Goal: Transaction & Acquisition: Purchase product/service

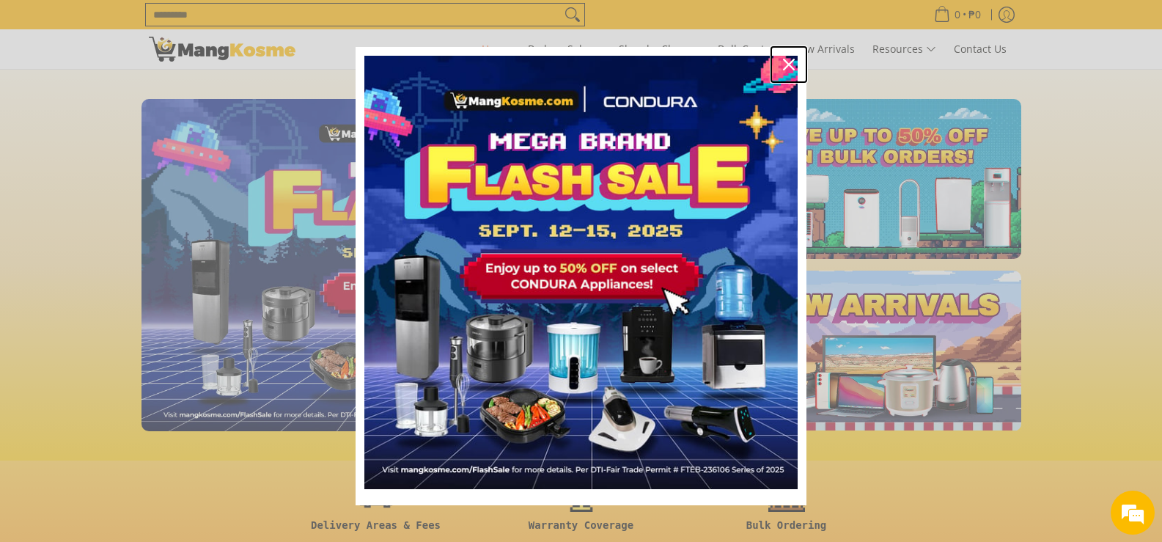
click at [783, 62] on icon "close icon" at bounding box center [789, 65] width 12 height 12
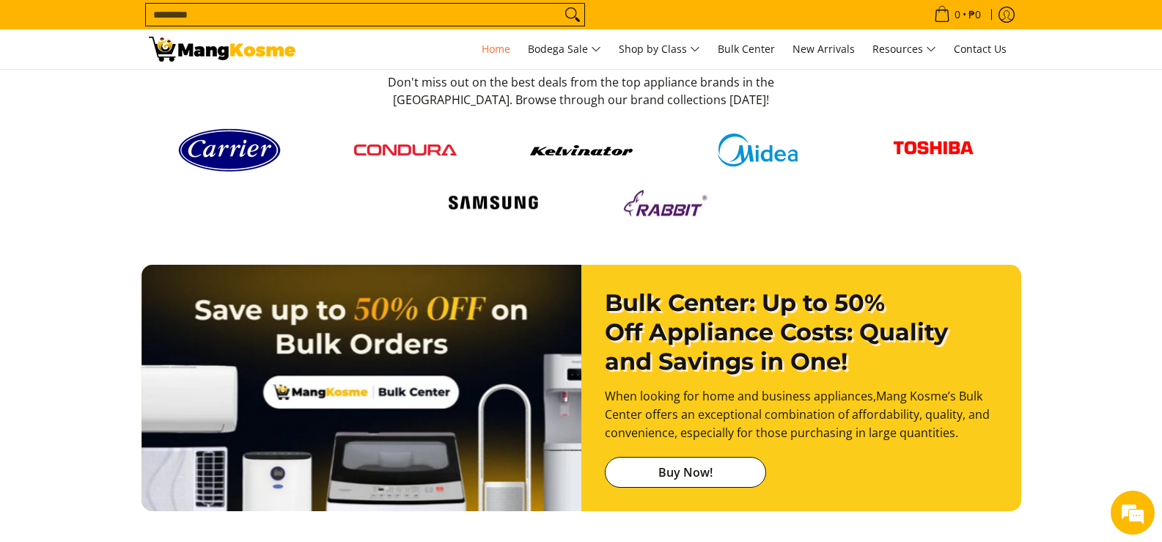
scroll to position [2860, 0]
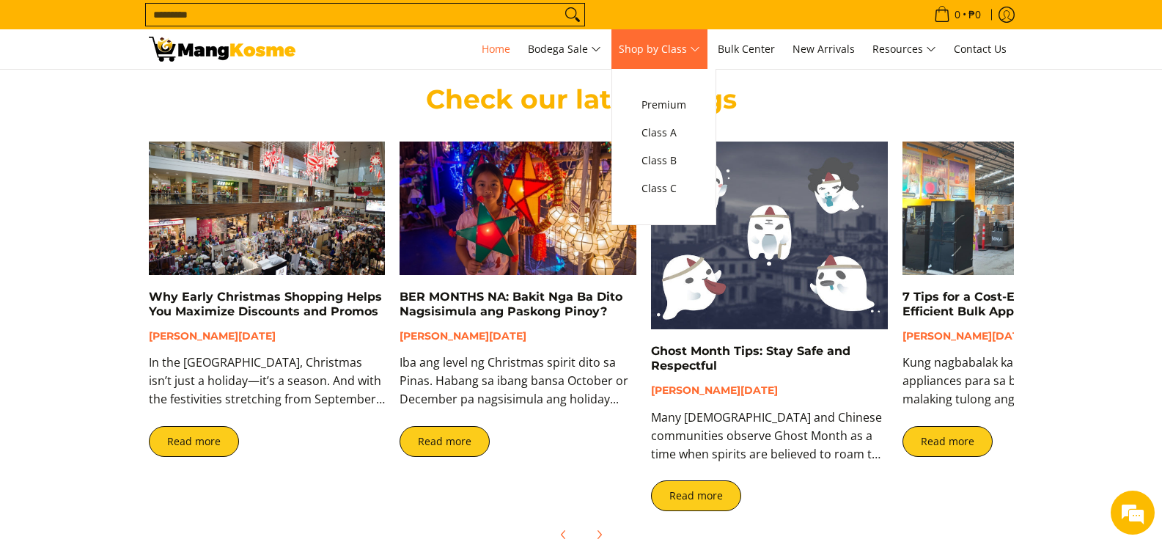
click at [694, 44] on span "Shop by Class" at bounding box center [659, 49] width 81 height 18
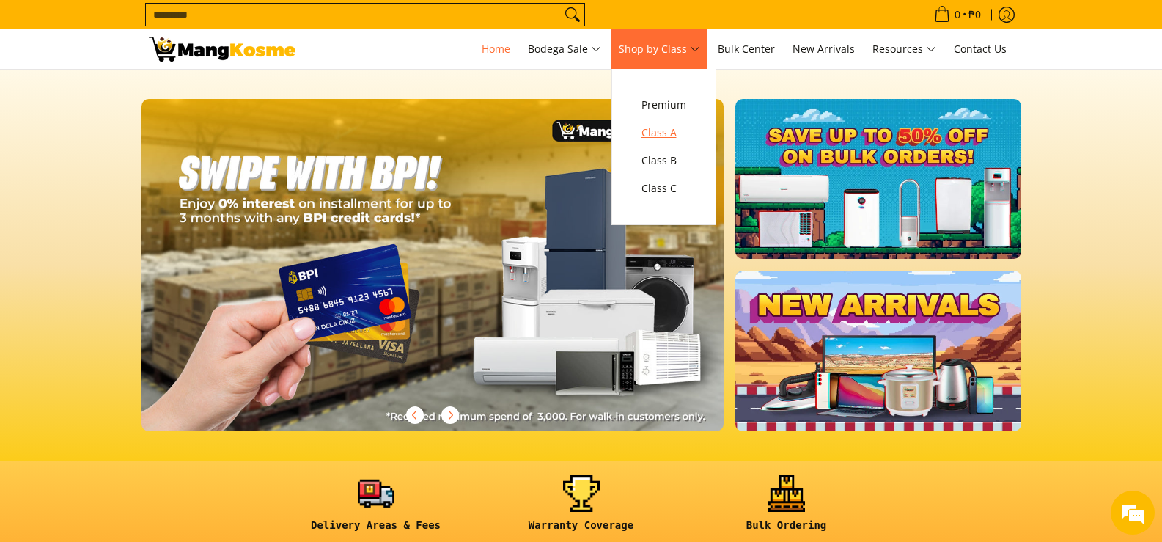
click at [669, 129] on span "Class A" at bounding box center [664, 133] width 45 height 18
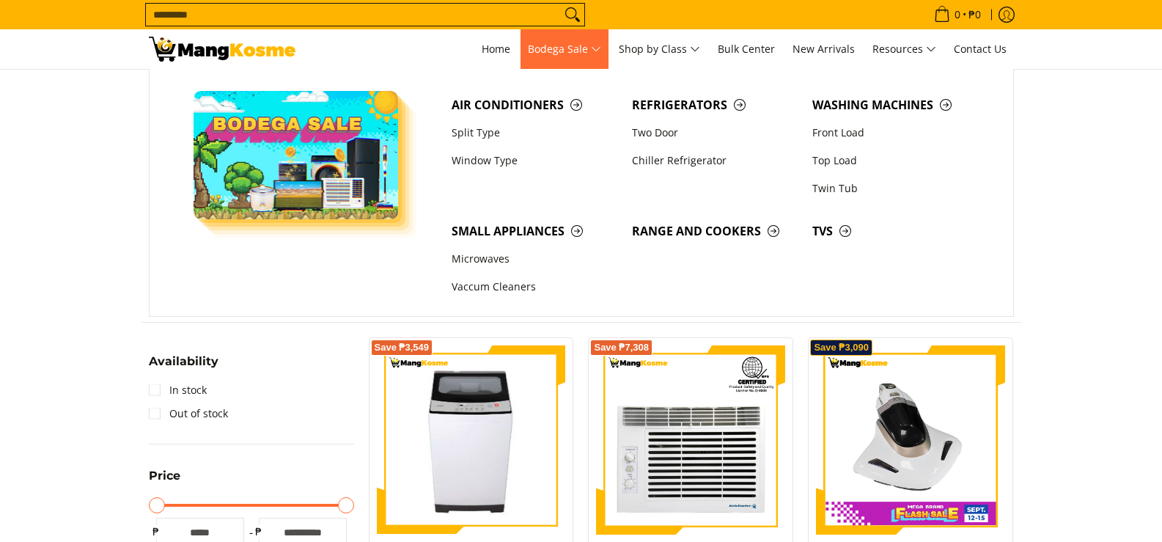
click at [573, 51] on span "Bodega Sale" at bounding box center [564, 49] width 73 height 18
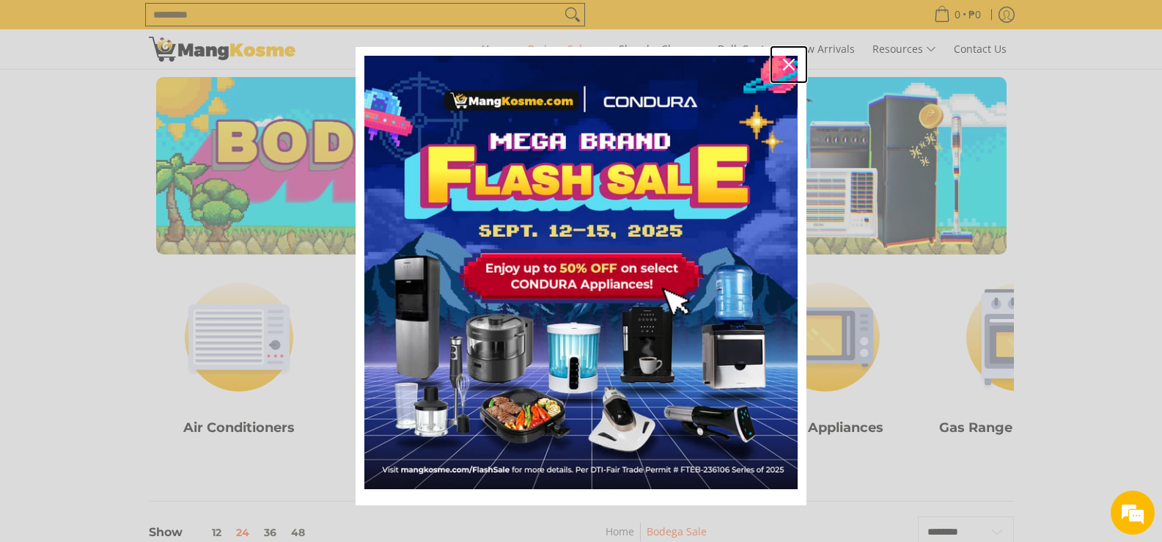
click at [783, 64] on icon "close icon" at bounding box center [789, 65] width 12 height 12
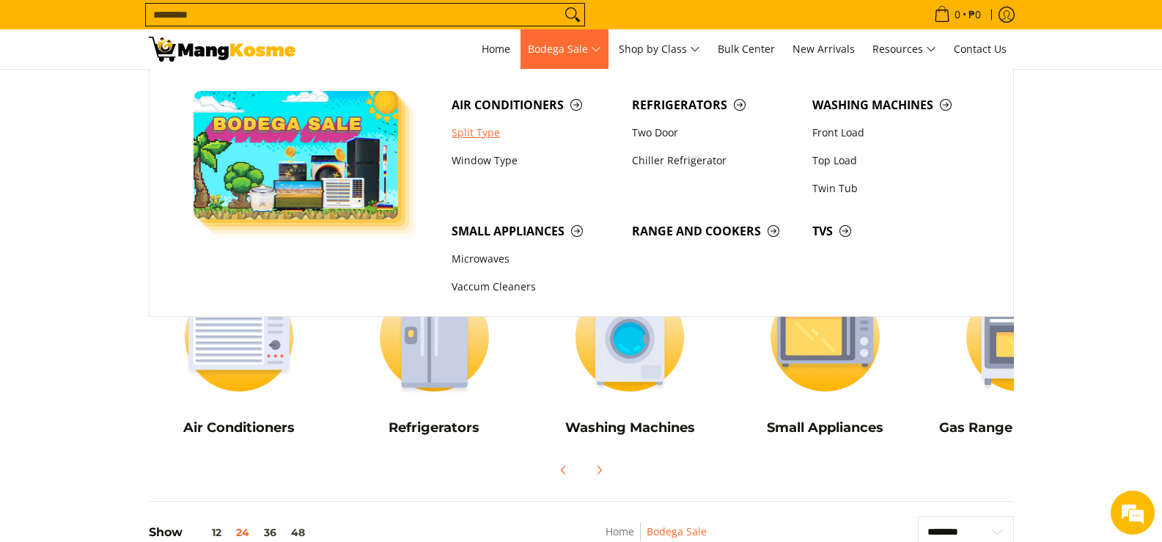
click at [469, 135] on link "Split Type" at bounding box center [534, 133] width 180 height 28
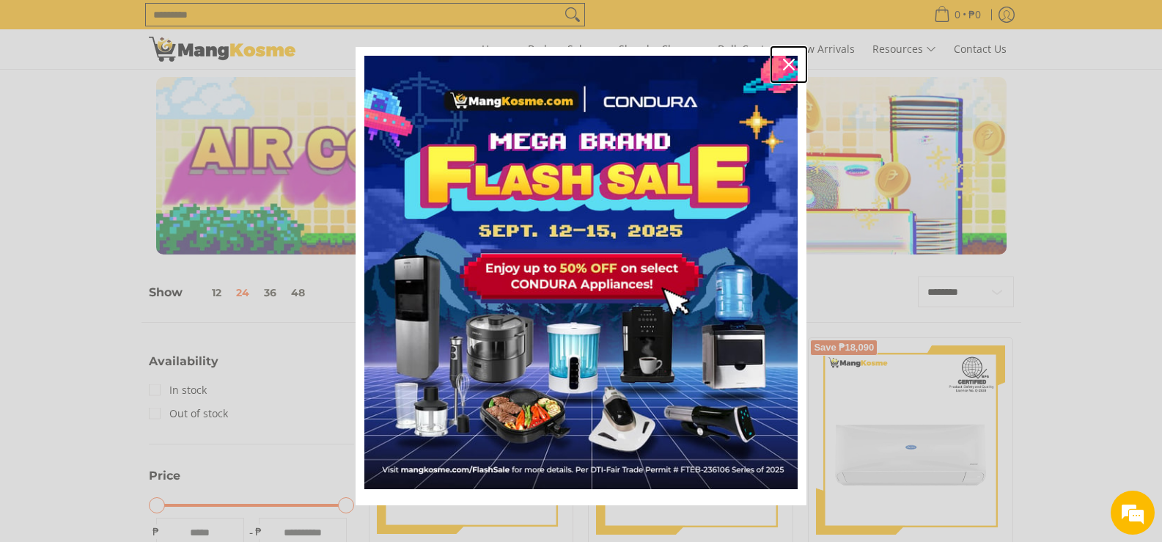
click at [785, 65] on icon "close icon" at bounding box center [789, 65] width 12 height 12
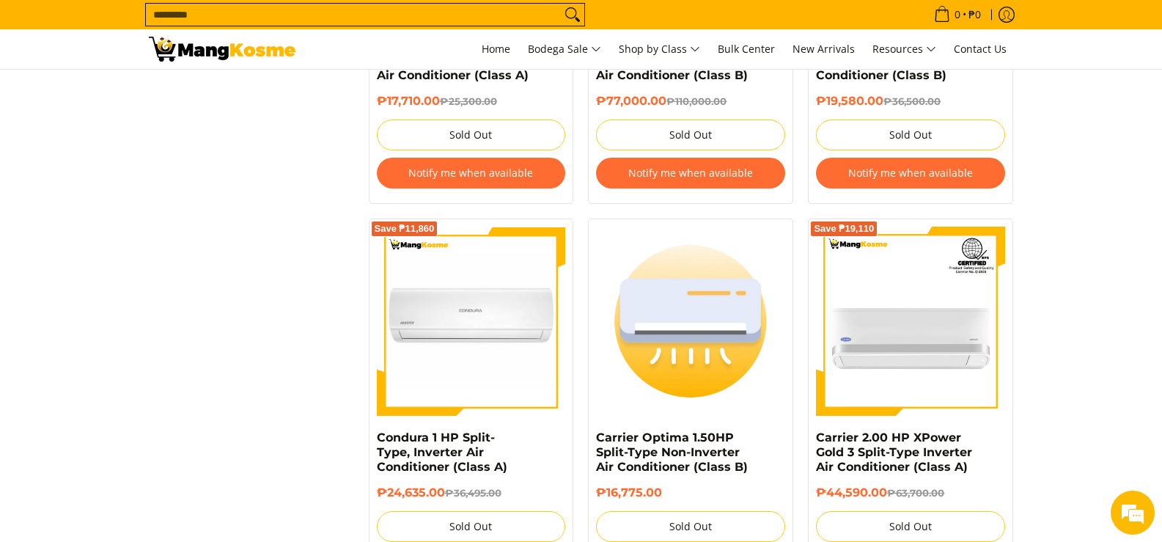
scroll to position [2273, 0]
